Goal: Information Seeking & Learning: Learn about a topic

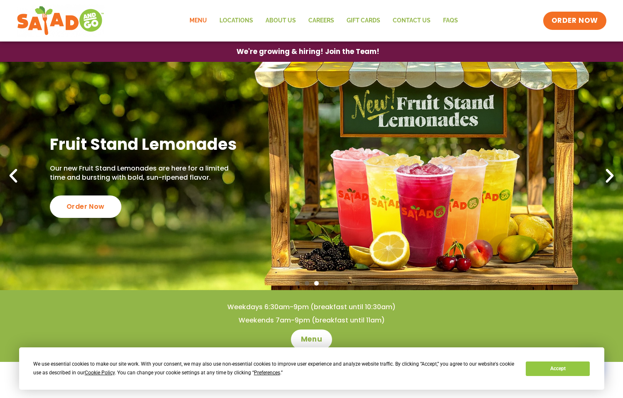
click at [199, 22] on link "Menu" at bounding box center [198, 20] width 30 height 19
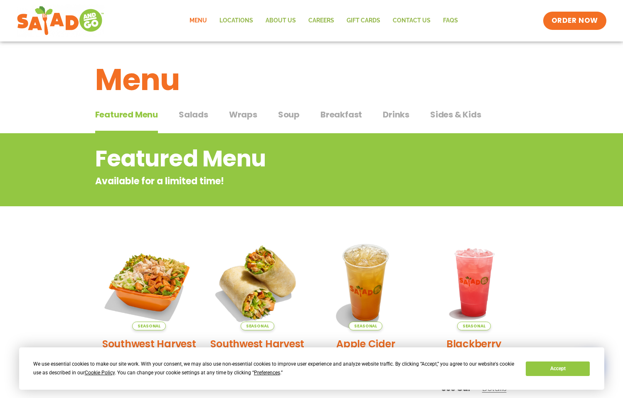
click at [191, 115] on span "Salads" at bounding box center [194, 114] width 30 height 12
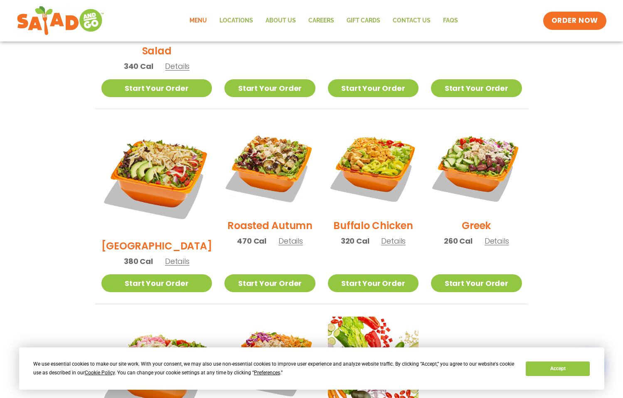
scroll to position [365, 0]
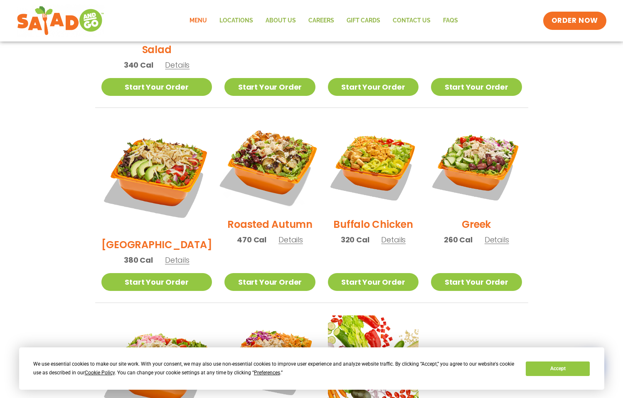
click at [248, 152] on img at bounding box center [269, 166] width 106 height 106
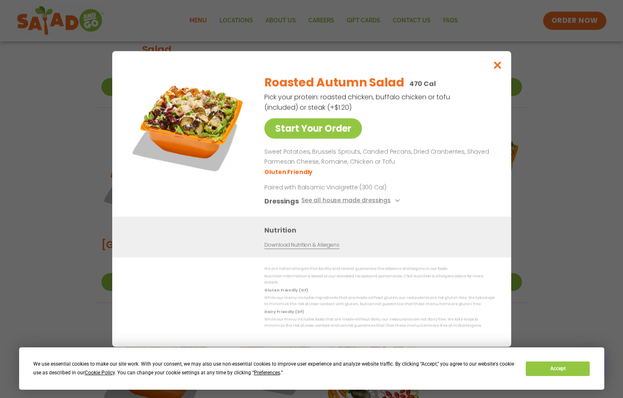
click at [498, 69] on icon "Close modal" at bounding box center [497, 65] width 10 height 9
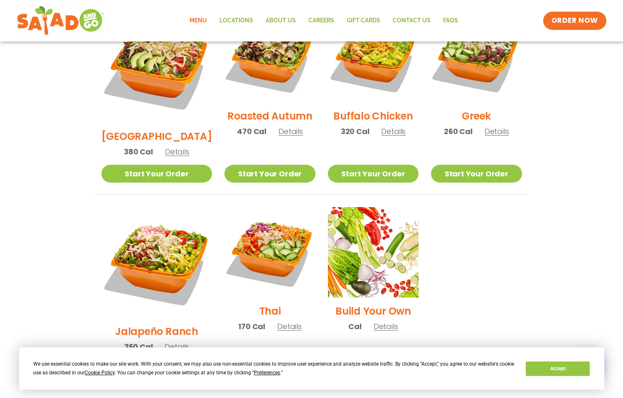
scroll to position [474, 0]
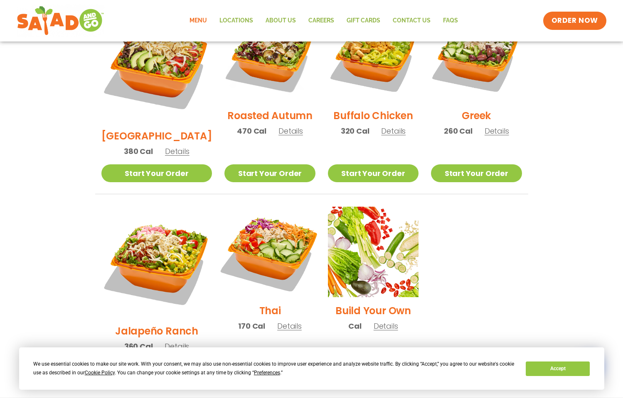
click at [283, 221] on img at bounding box center [269, 252] width 106 height 106
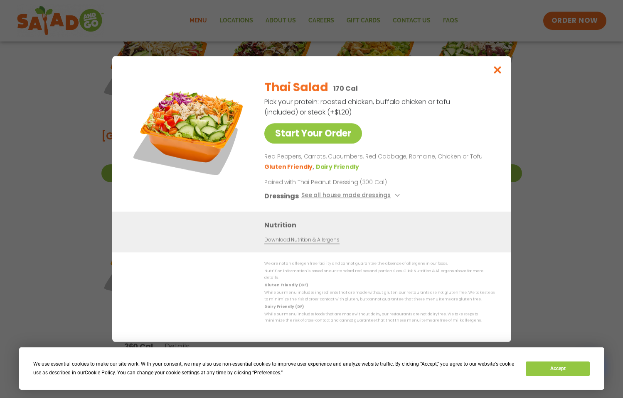
click at [499, 74] on icon "Close modal" at bounding box center [497, 70] width 10 height 9
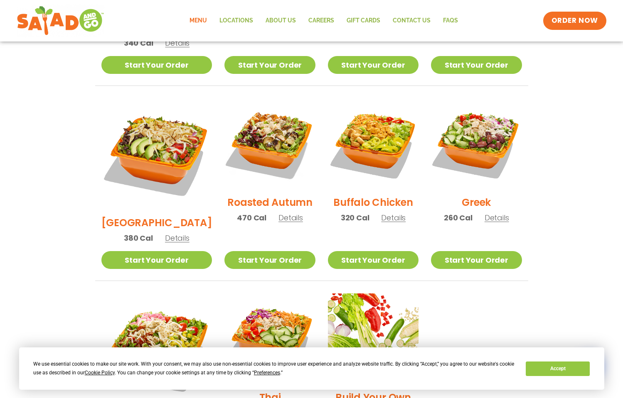
scroll to position [414, 0]
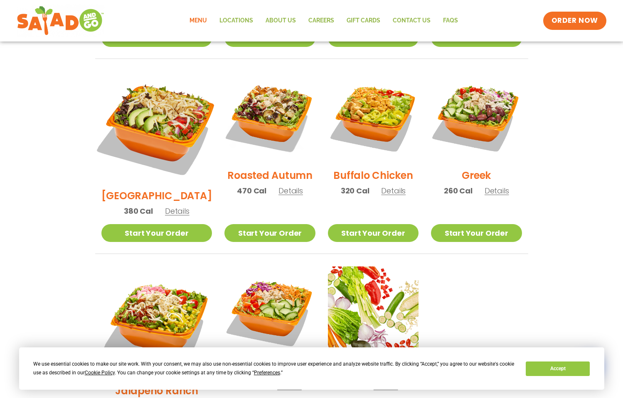
click at [159, 100] on img at bounding box center [156, 127] width 130 height 130
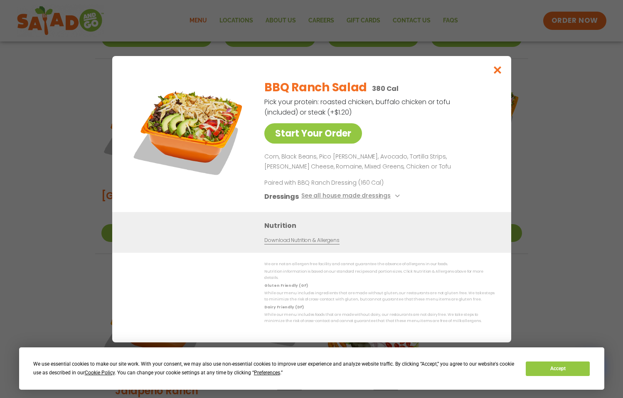
click at [499, 74] on icon "Close modal" at bounding box center [497, 70] width 10 height 9
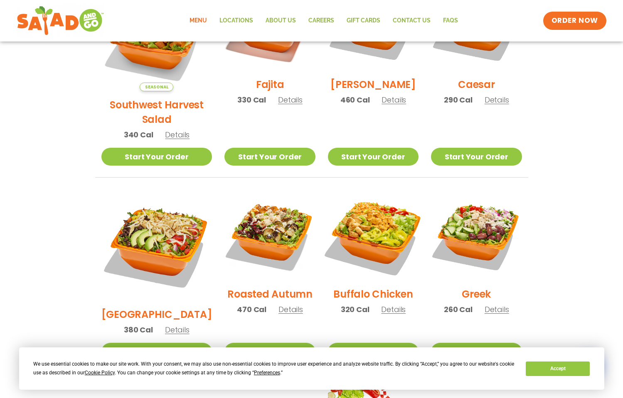
scroll to position [221, 0]
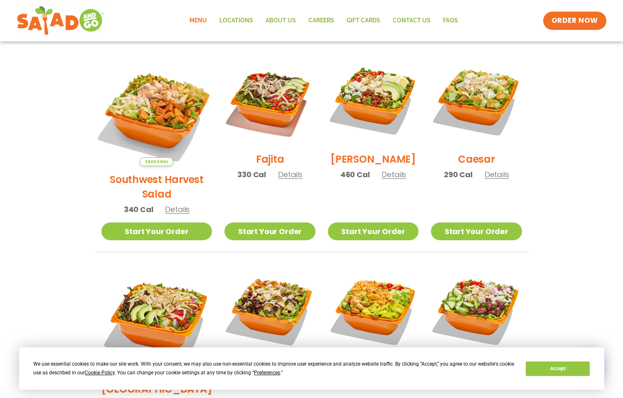
click at [145, 110] on img at bounding box center [156, 111] width 130 height 130
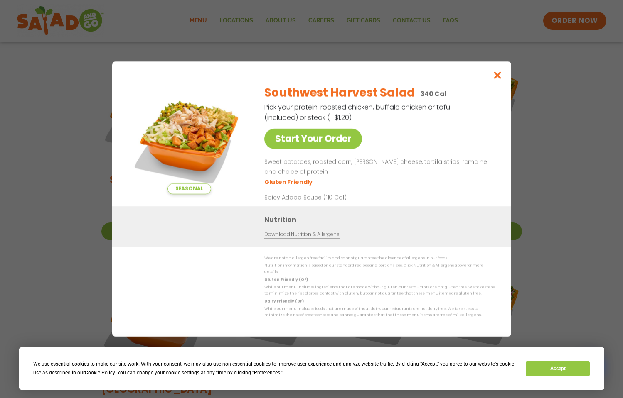
click at [499, 80] on icon "Close modal" at bounding box center [497, 75] width 10 height 9
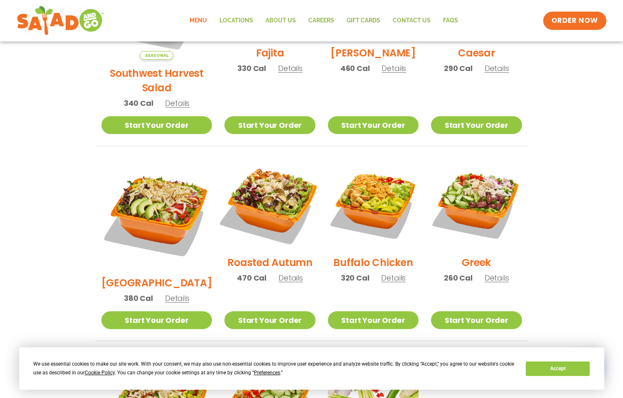
scroll to position [329, 0]
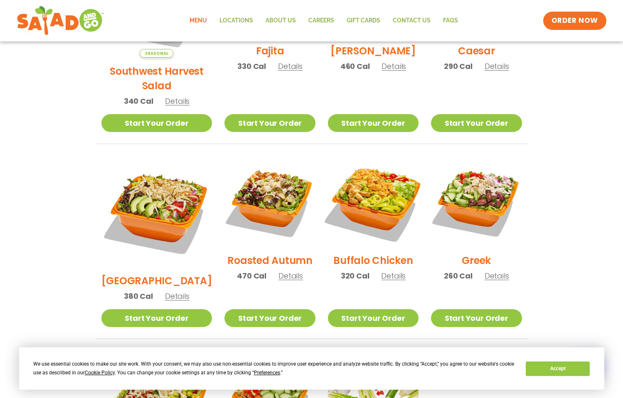
click at [376, 167] on img at bounding box center [373, 202] width 106 height 106
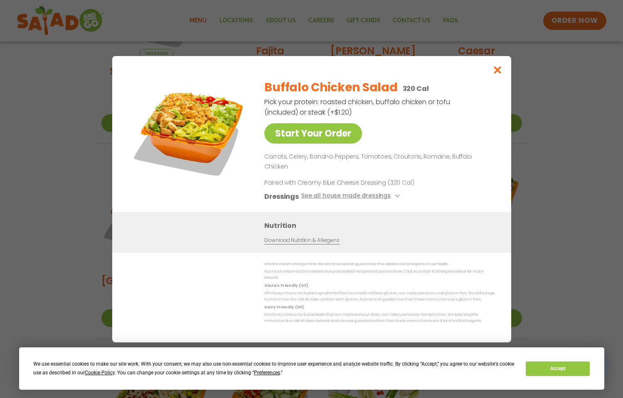
click at [497, 74] on icon "Close modal" at bounding box center [497, 70] width 10 height 9
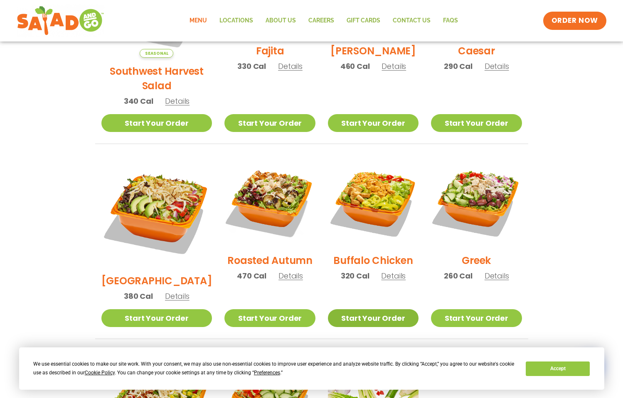
click at [376, 310] on link "Start Your Order" at bounding box center [373, 319] width 91 height 18
